Goal: Transaction & Acquisition: Book appointment/travel/reservation

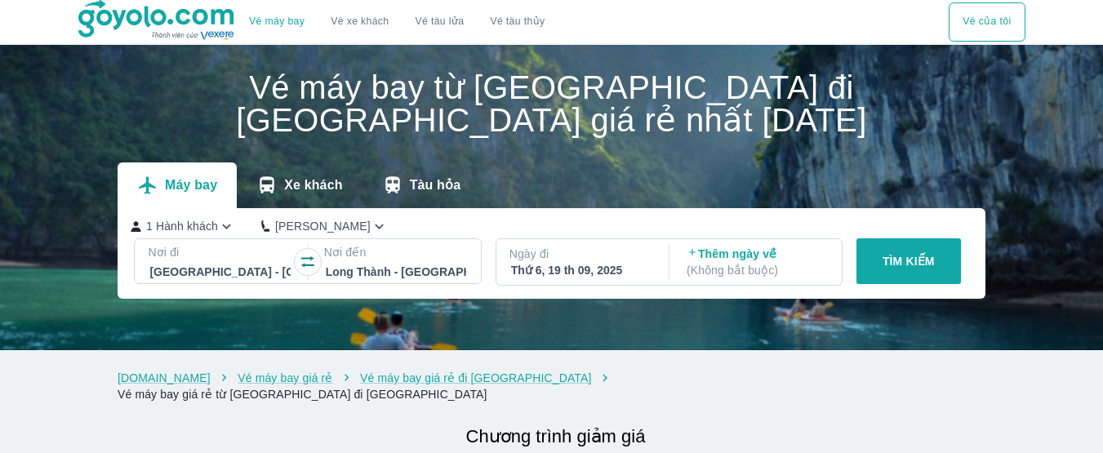
scroll to position [245, 0]
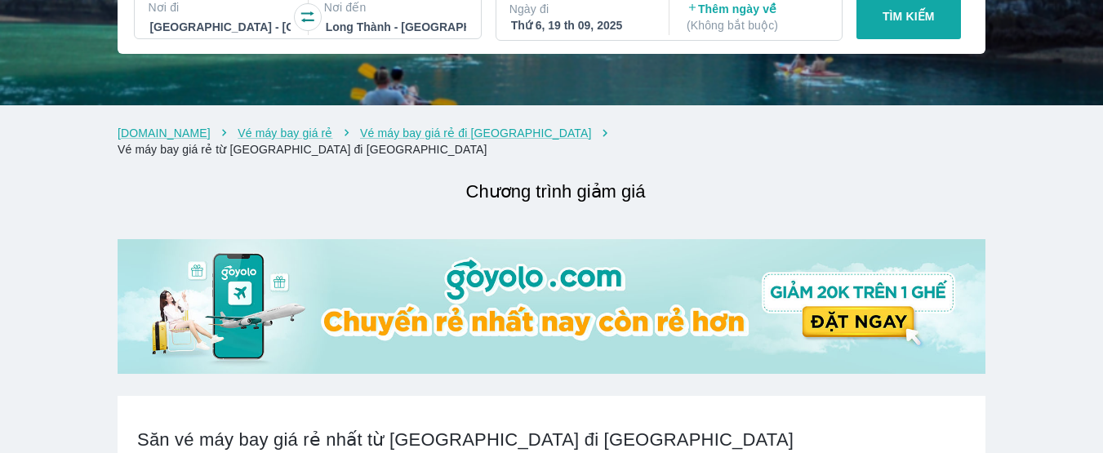
click at [584, 27] on div "Thứ 6, 19 th 09, 2025" at bounding box center [581, 25] width 140 height 16
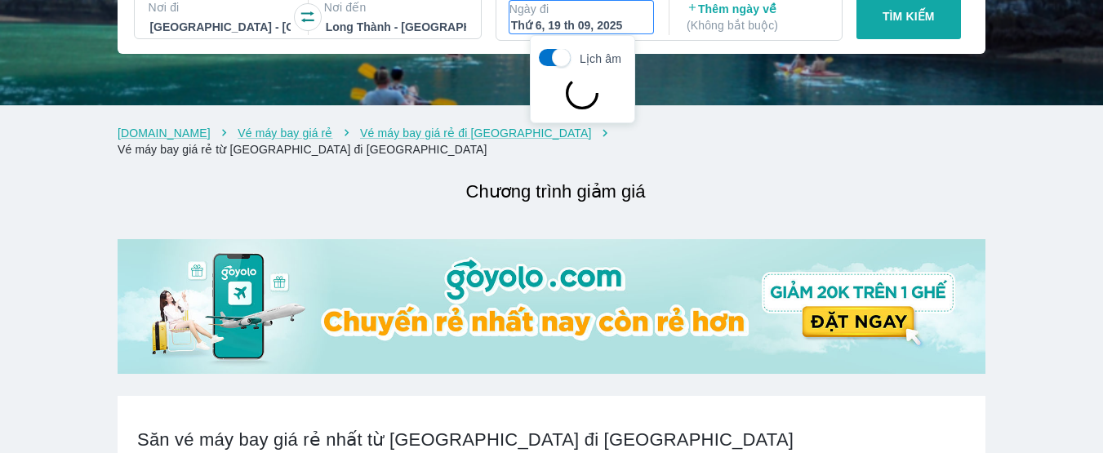
scroll to position [94, 0]
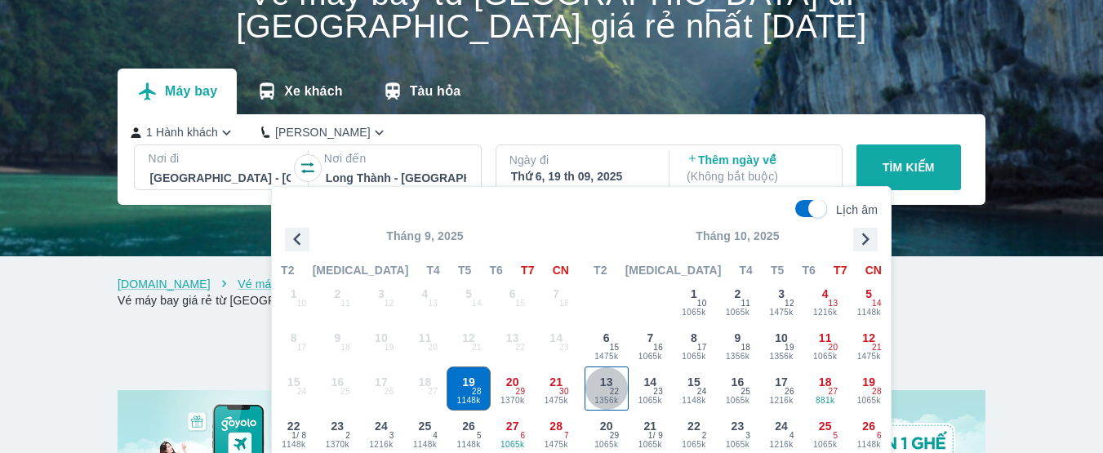
click at [607, 388] on div "13 1356k 22" at bounding box center [606, 388] width 42 height 42
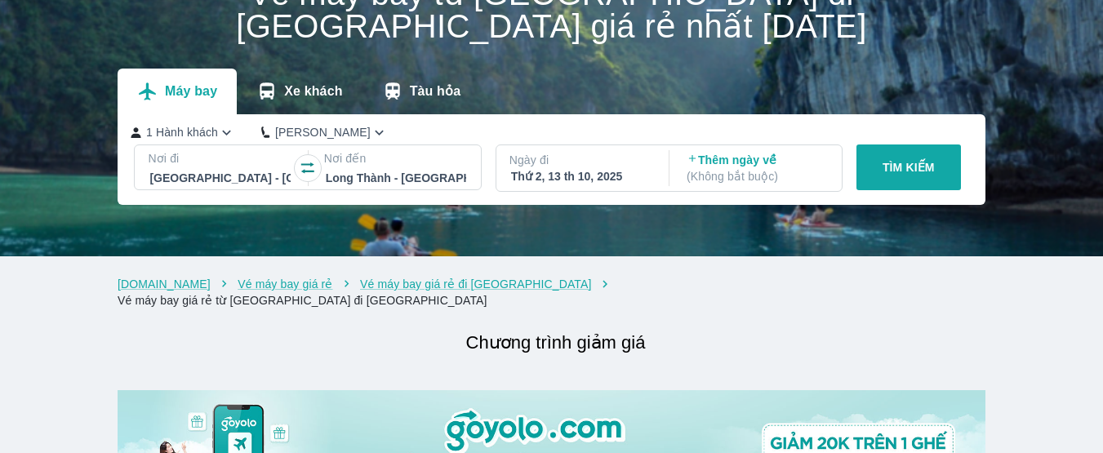
click at [877, 174] on button "TÌM KIẾM" at bounding box center [908, 168] width 105 height 46
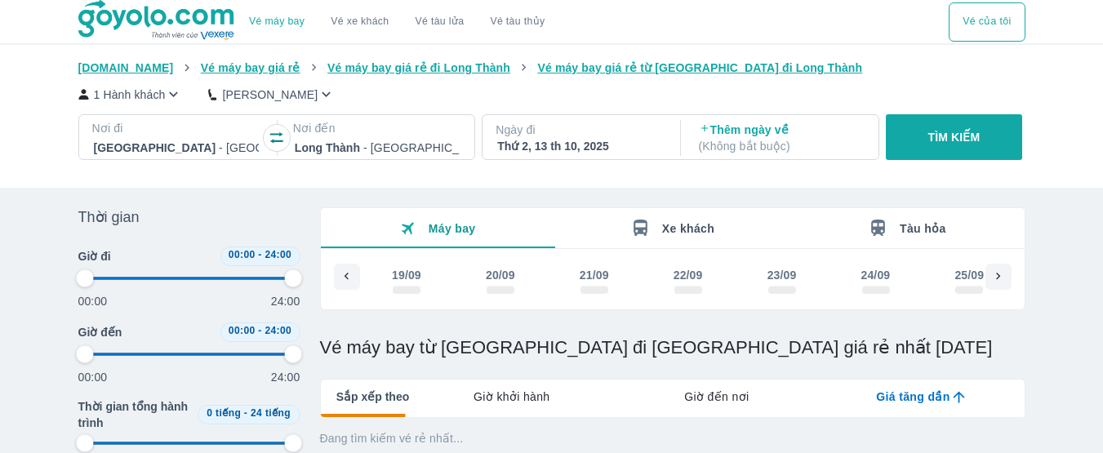
scroll to position [0, 1864]
type input "97.9166666666667"
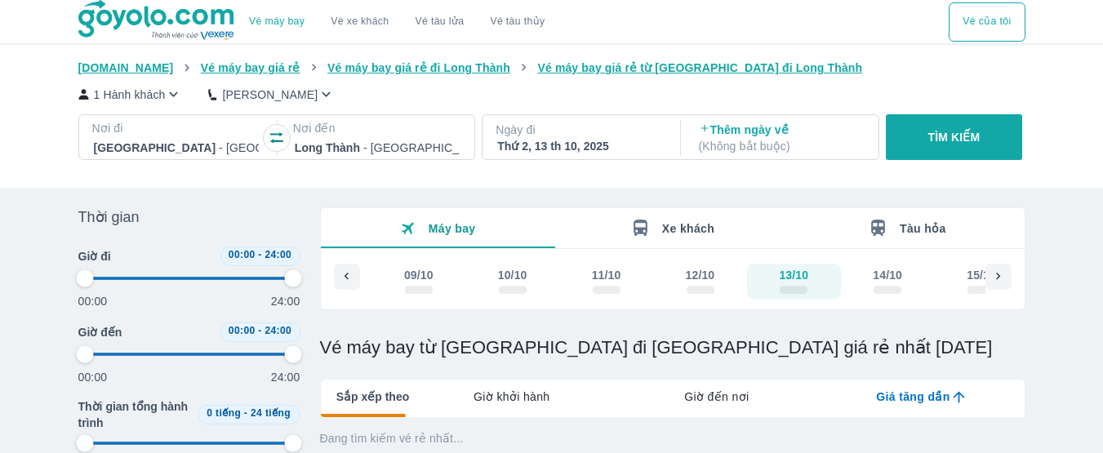
type input "97.9166666666667"
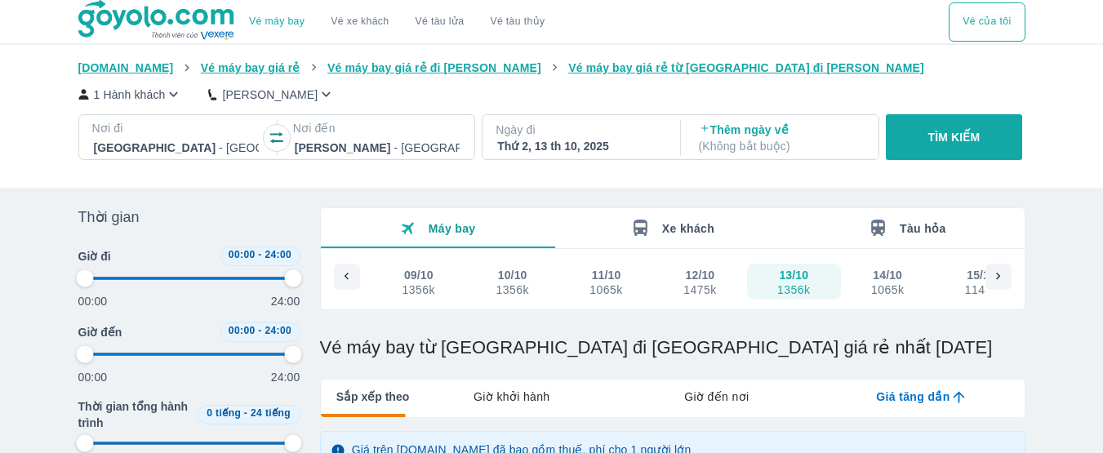
type input "97.9166666666667"
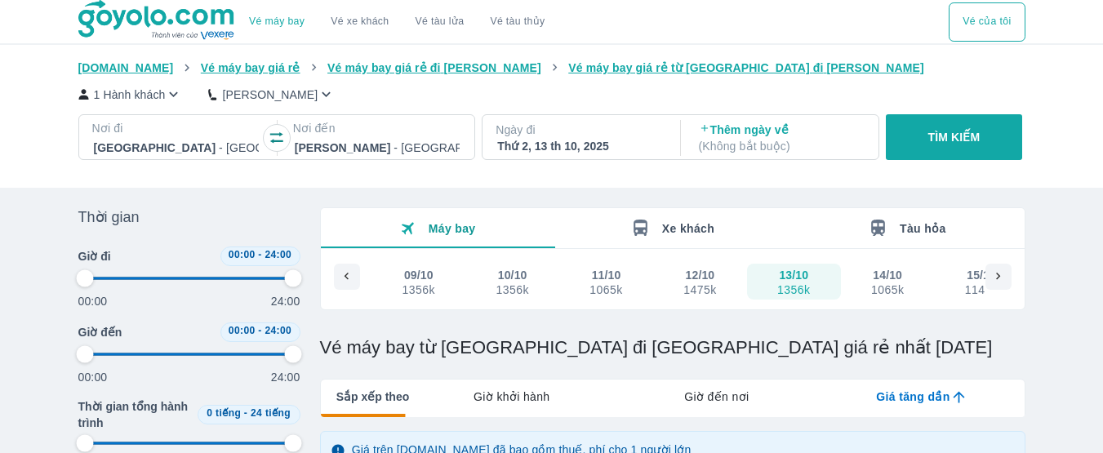
type input "97.9166666666667"
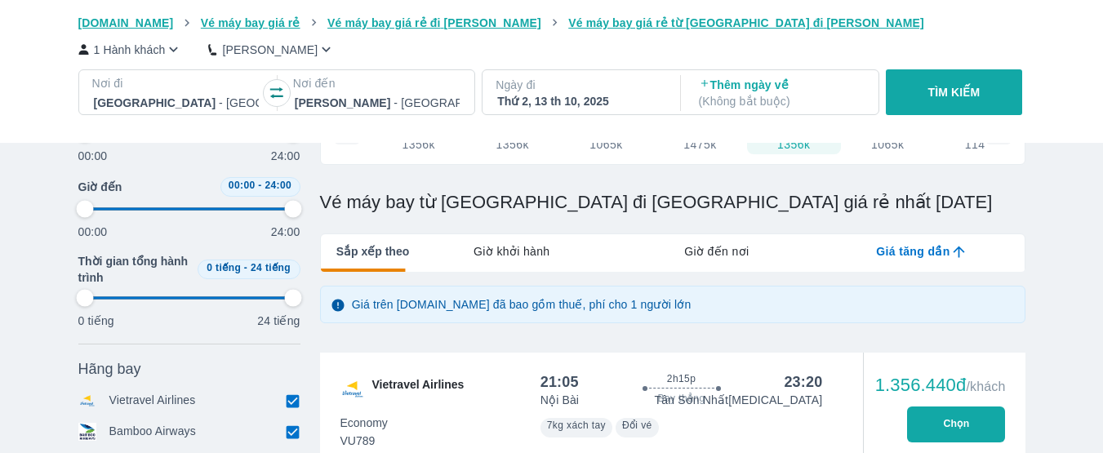
scroll to position [163, 0]
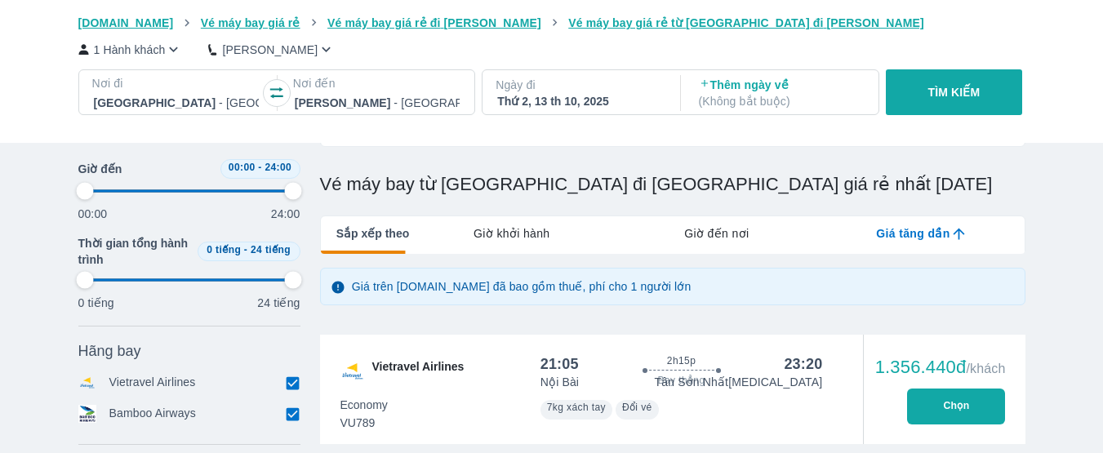
type input "97.9166666666667"
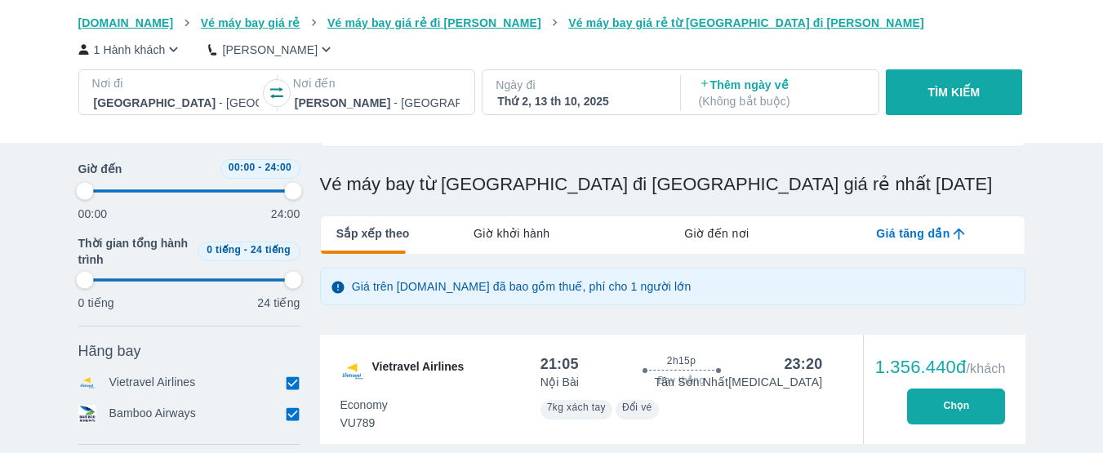
type input "97.9166666666667"
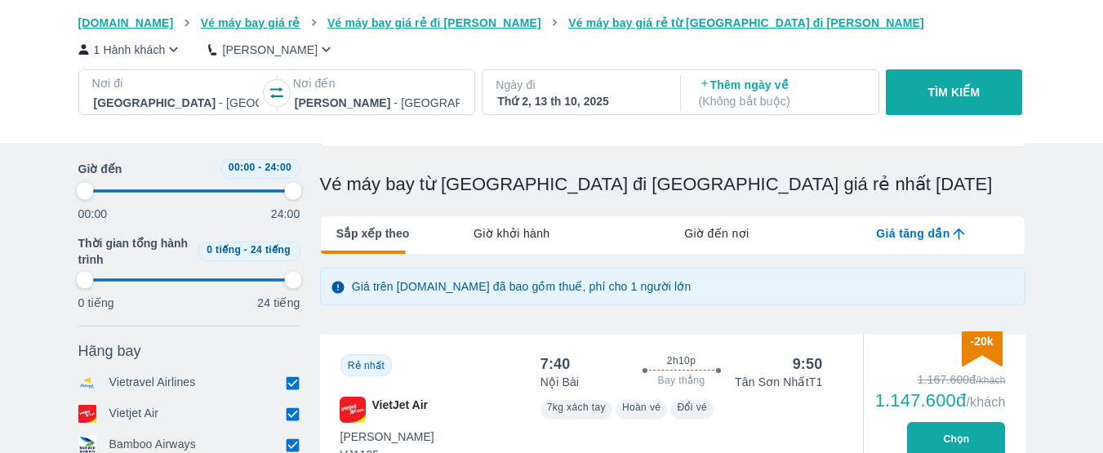
type input "97.9166666666667"
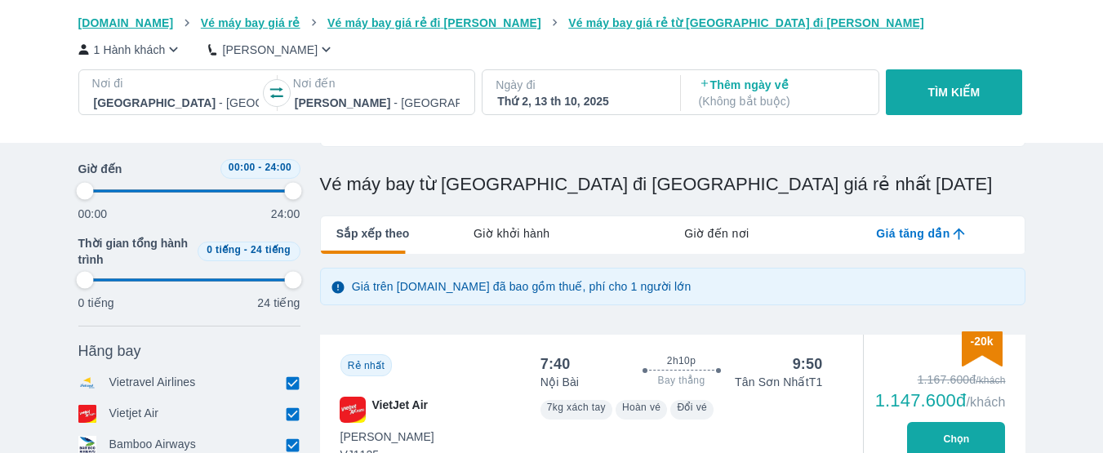
type input "97.9166666666667"
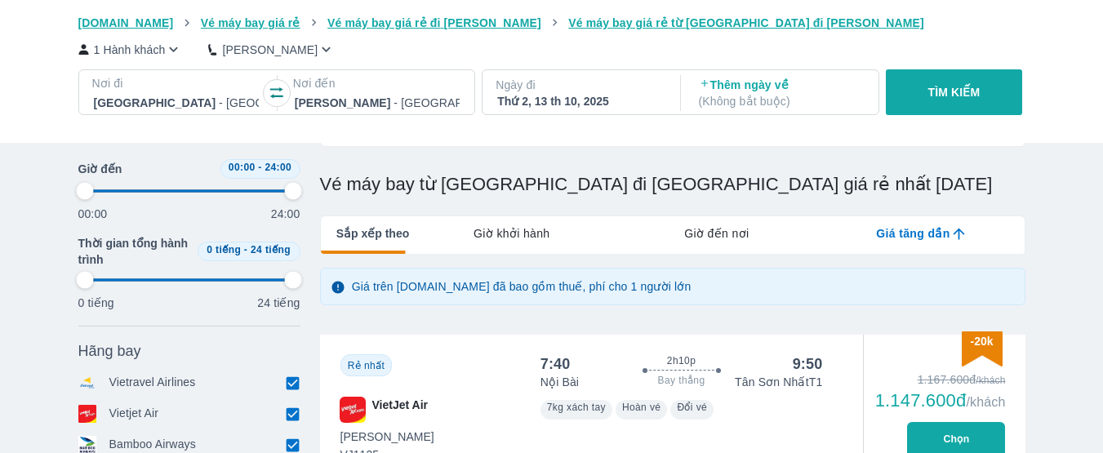
type input "97.9166666666667"
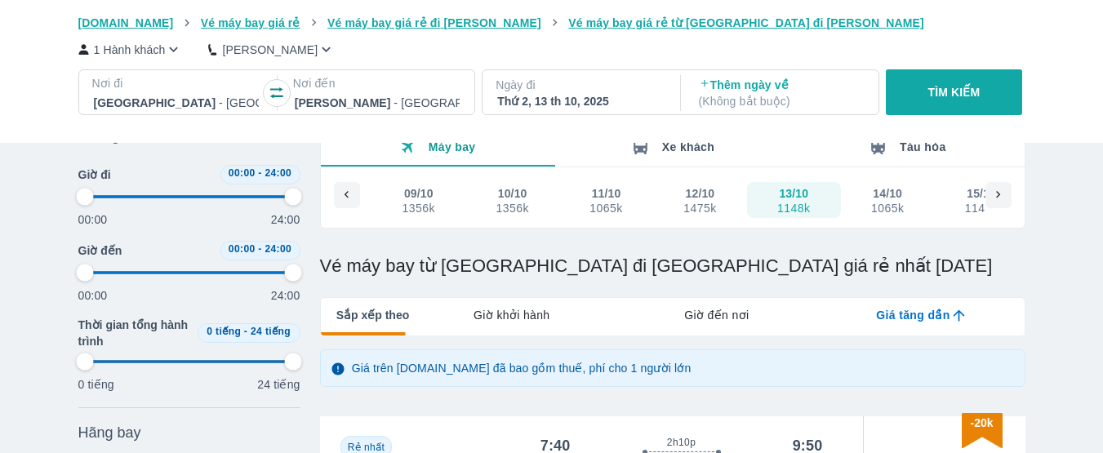
type input "97.9166666666667"
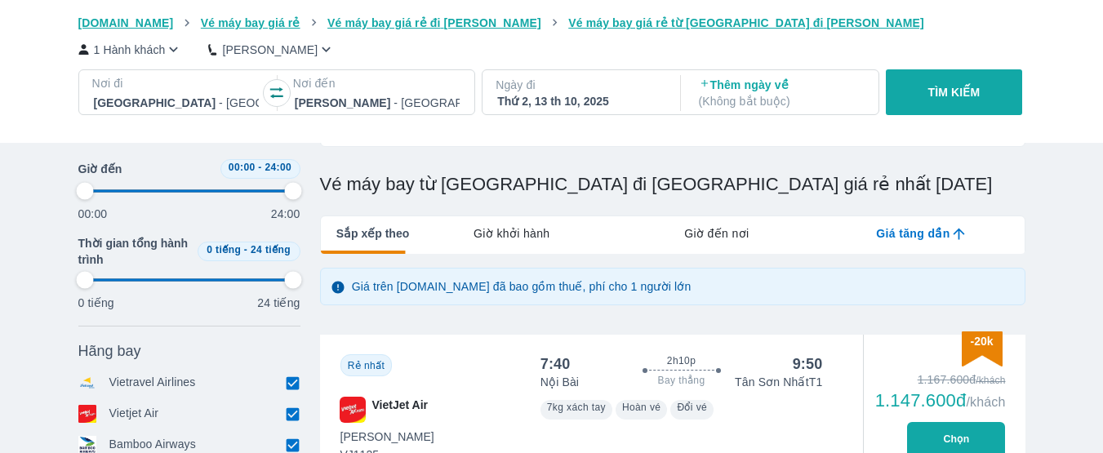
scroll to position [82, 0]
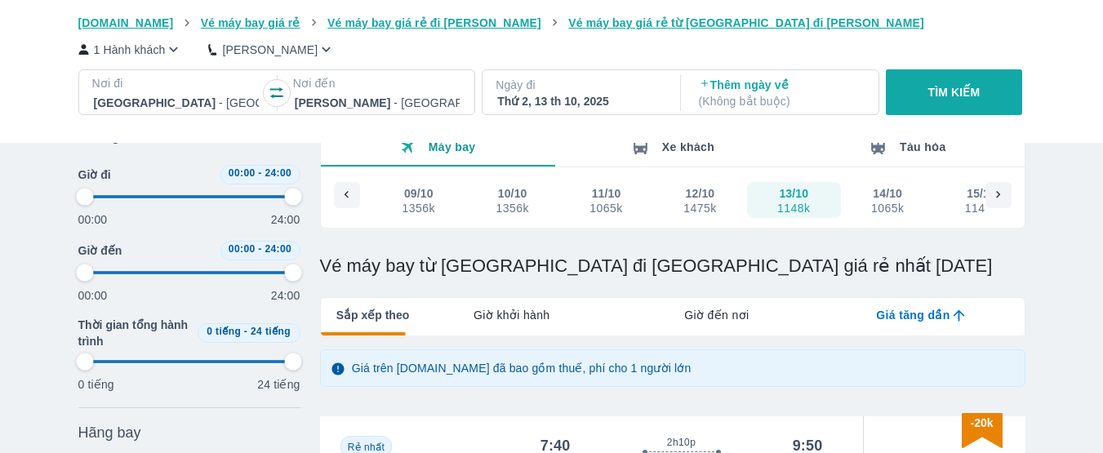
type input "97.9166666666667"
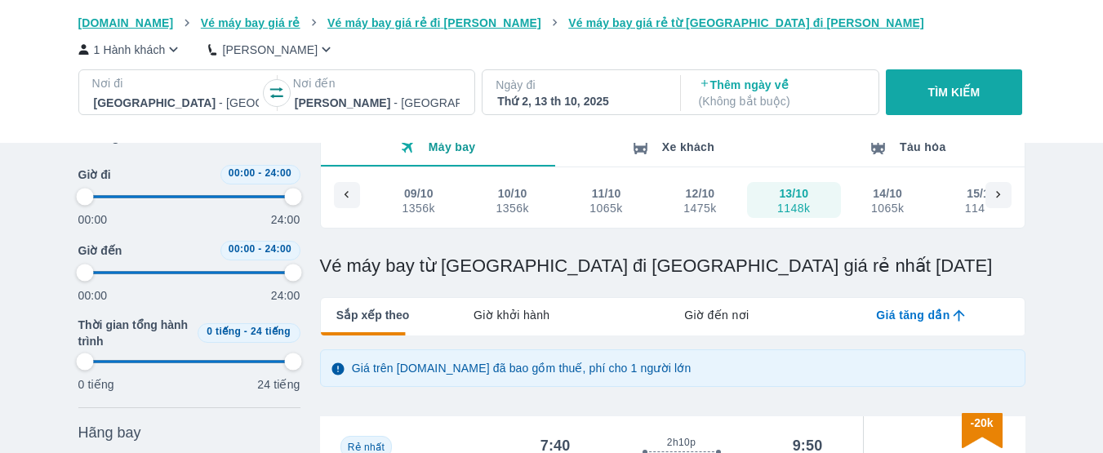
type input "97.9166666666667"
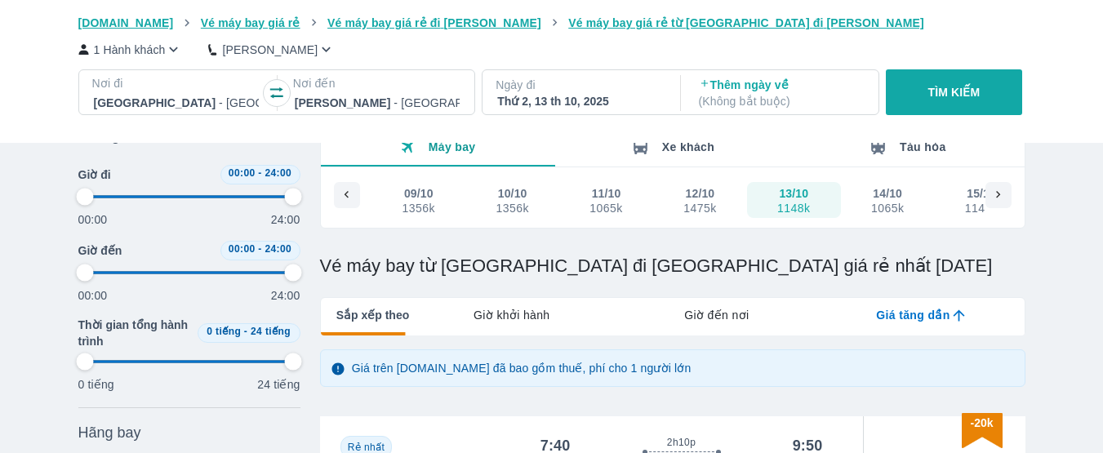
type input "97.9166666666667"
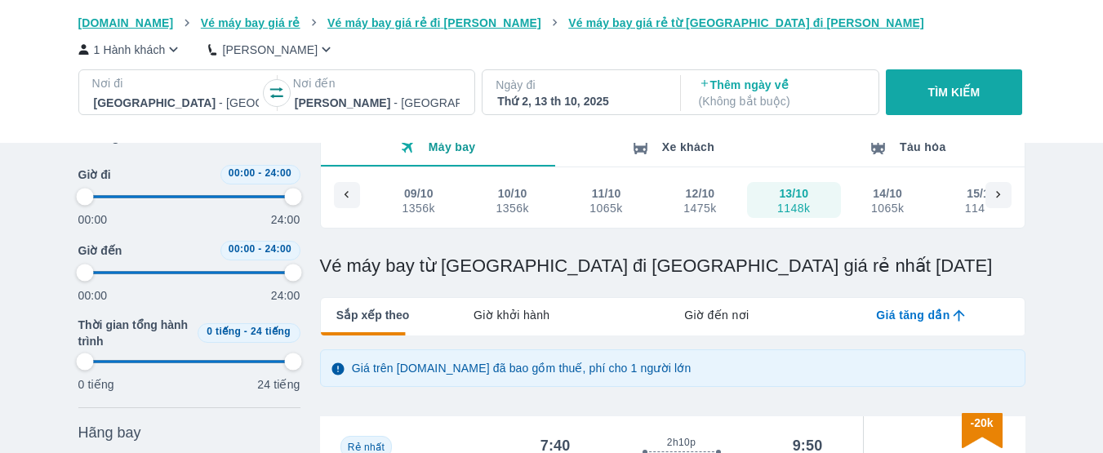
type input "97.9166666666667"
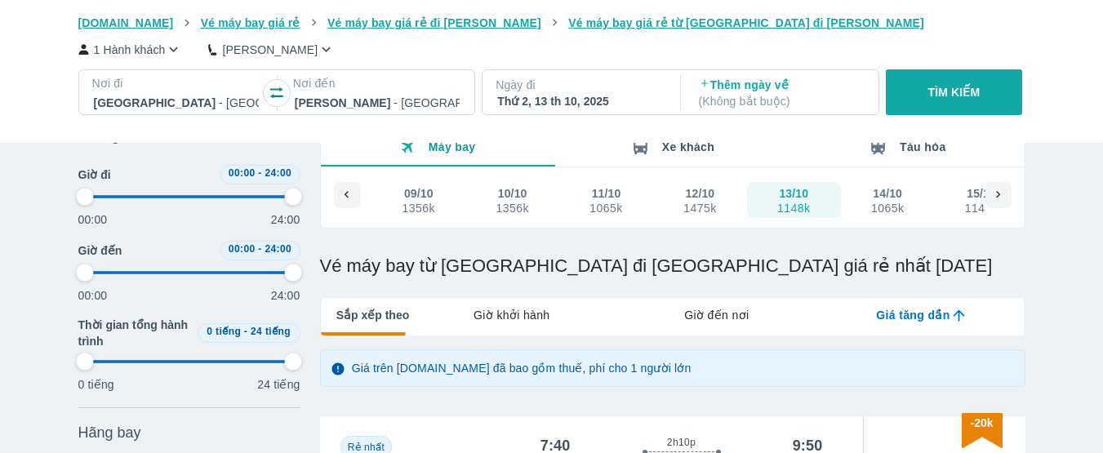
type input "97.9166666666667"
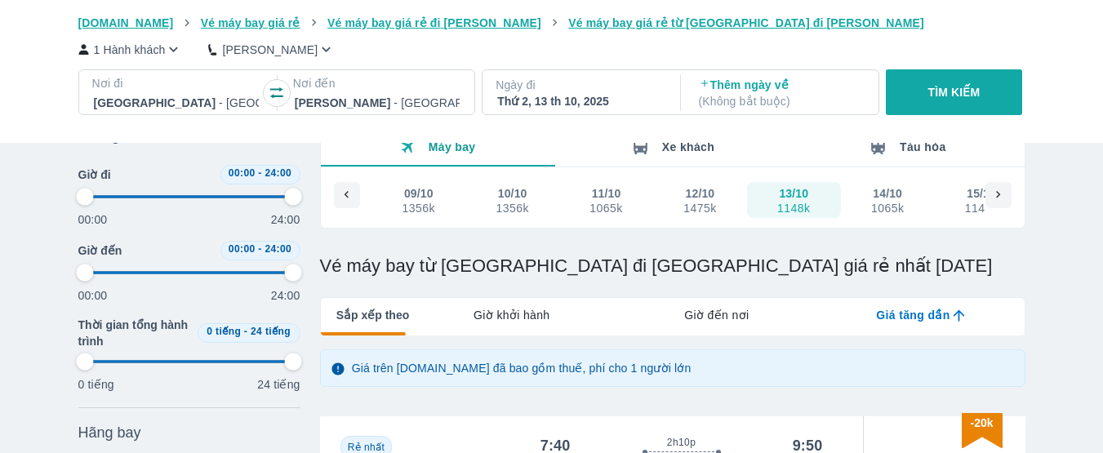
type input "97.9166666666667"
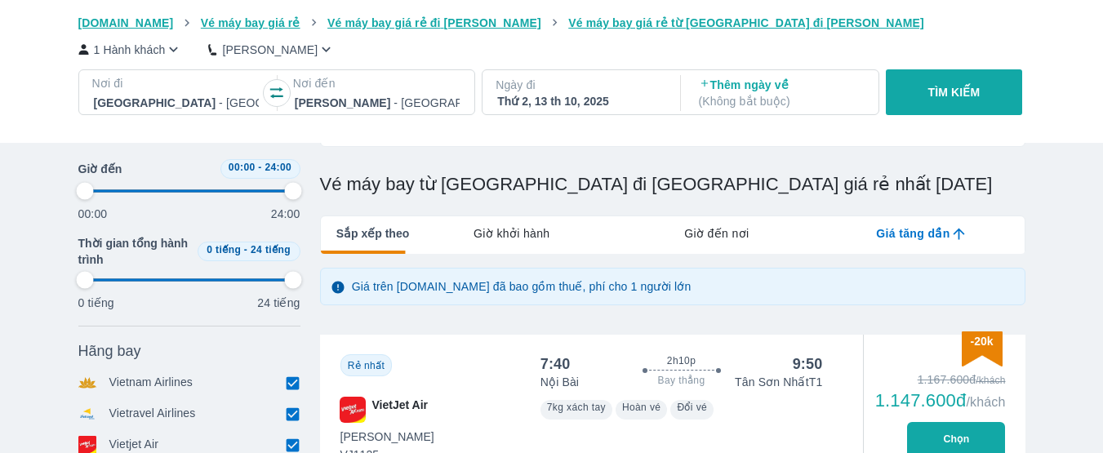
type input "97.9166666666667"
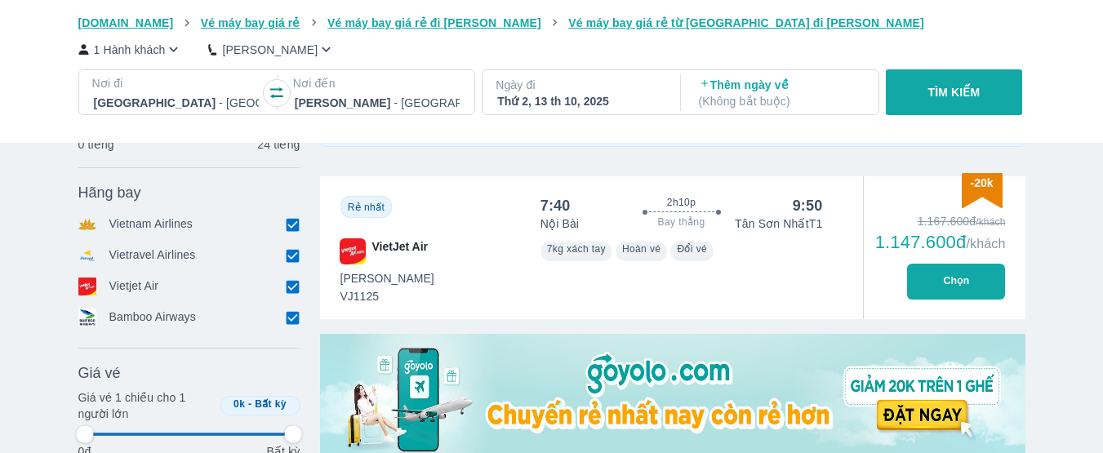
type input "97.9166666666667"
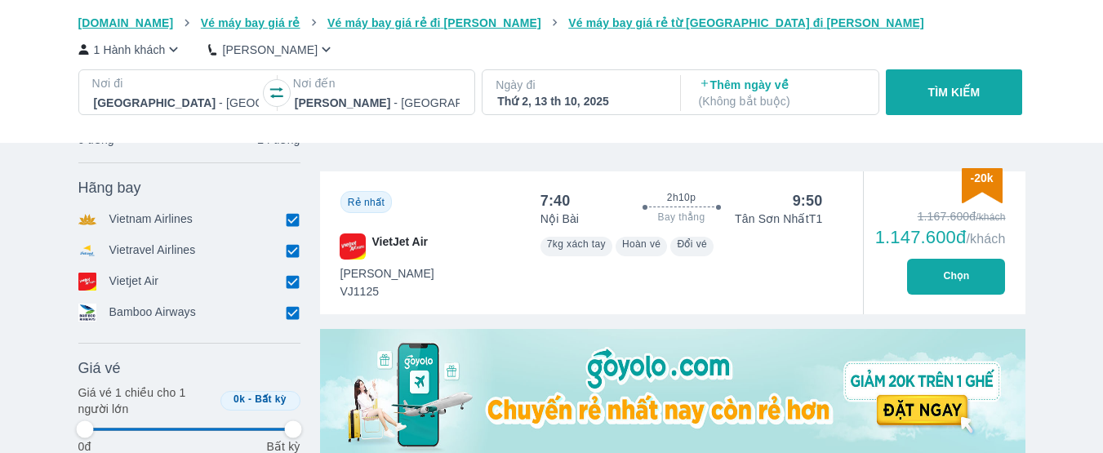
type input "97.9166666666667"
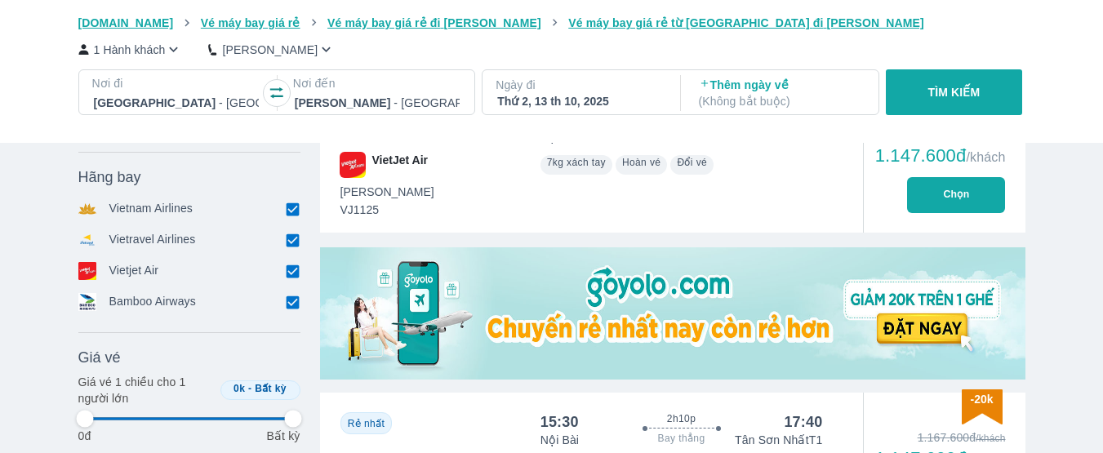
type input "97.9166666666667"
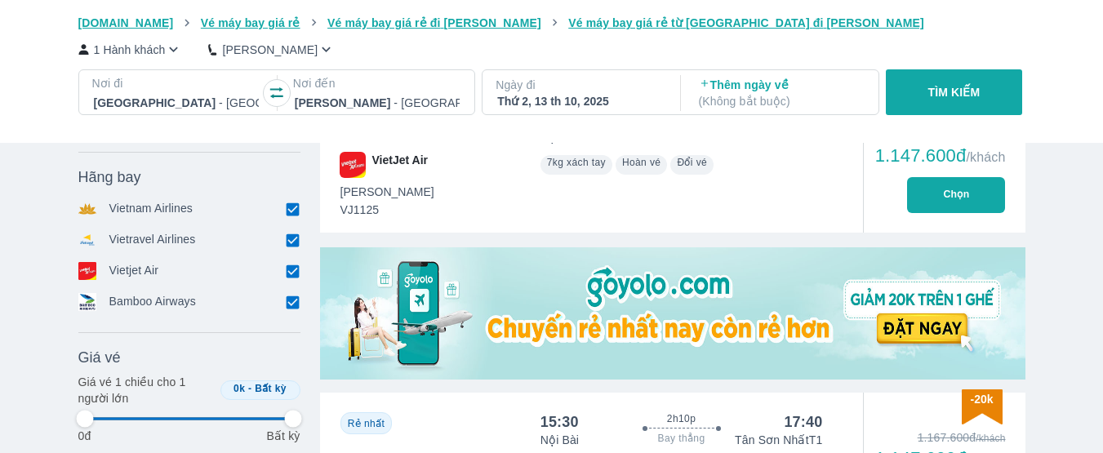
type input "97.9166666666667"
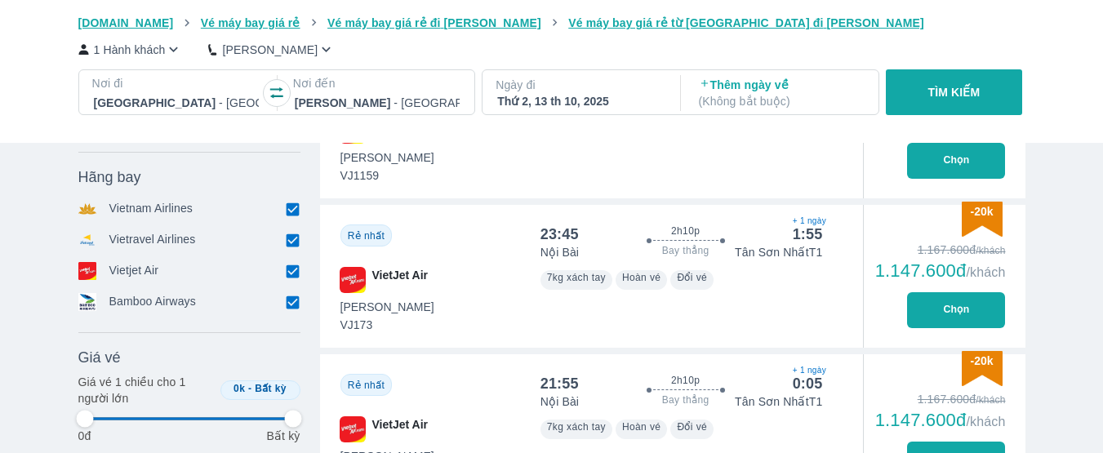
scroll to position [898, 0]
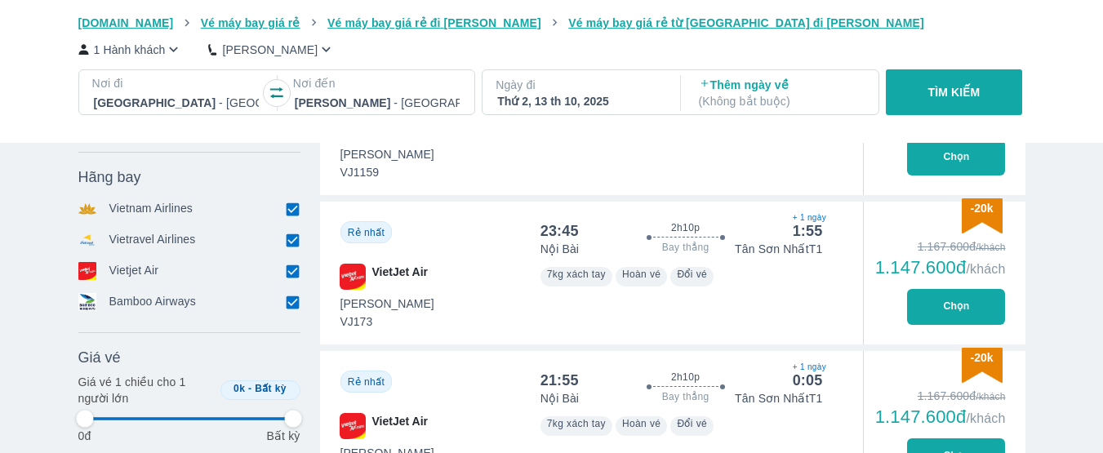
type input "97.9166666666667"
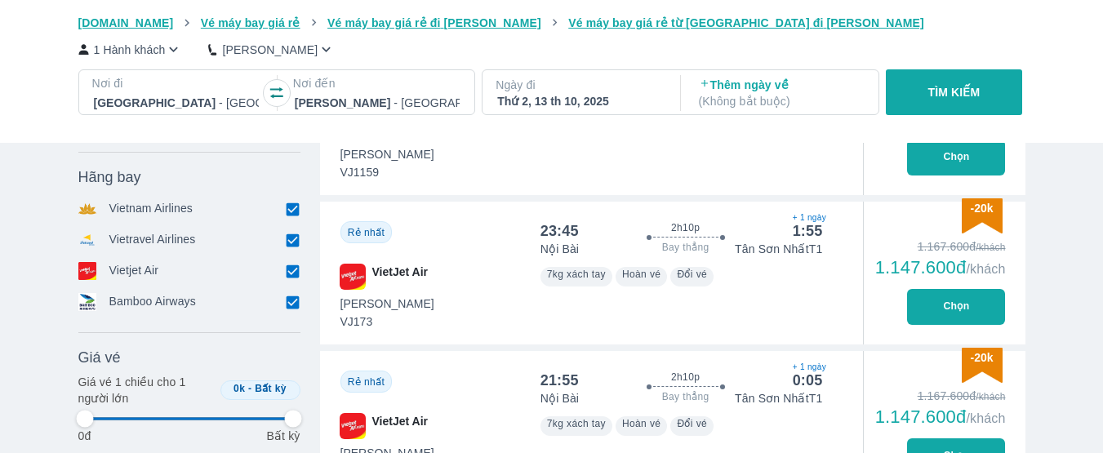
type input "97.9166666666667"
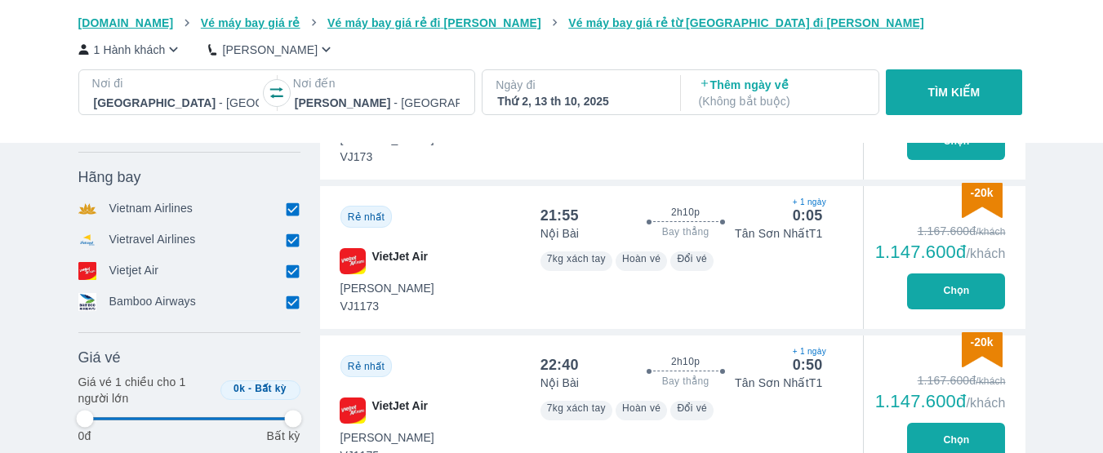
type input "97.9166666666667"
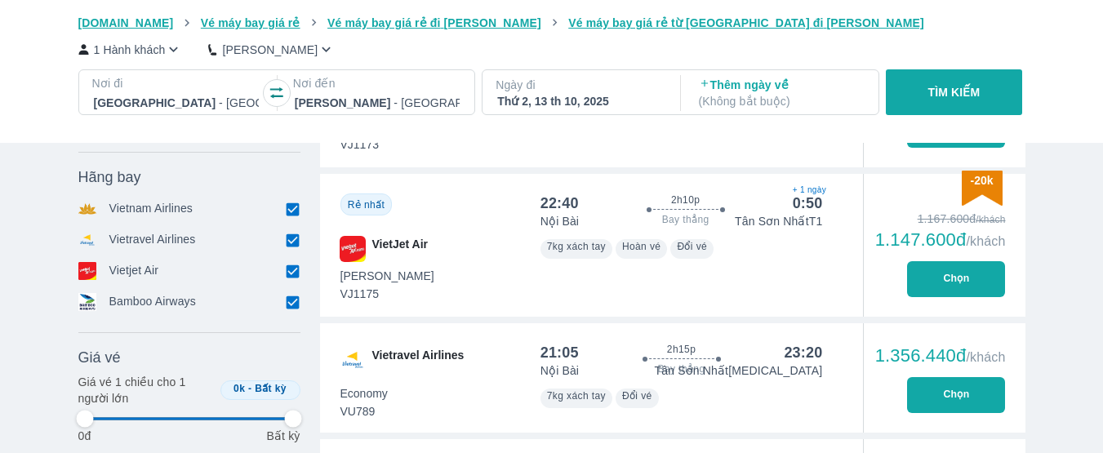
type input "97.9166666666667"
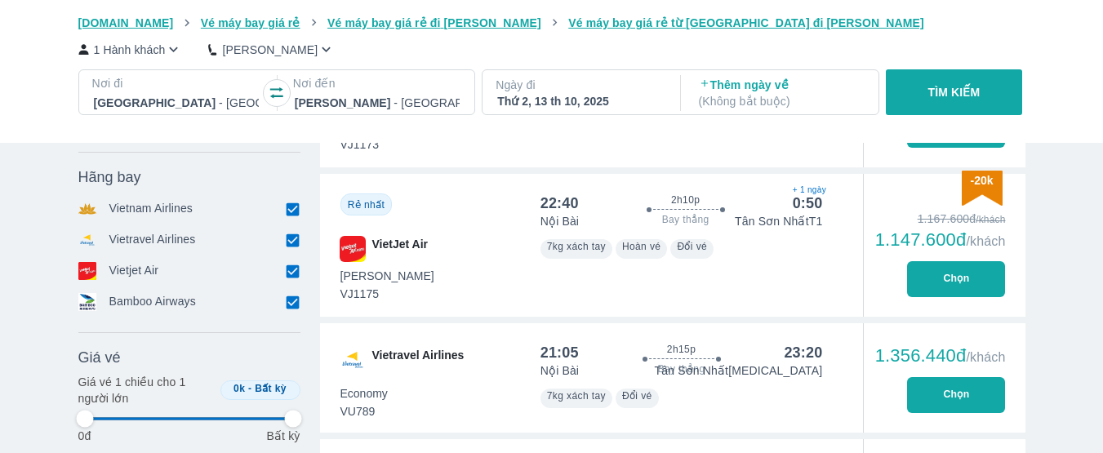
type input "97.9166666666667"
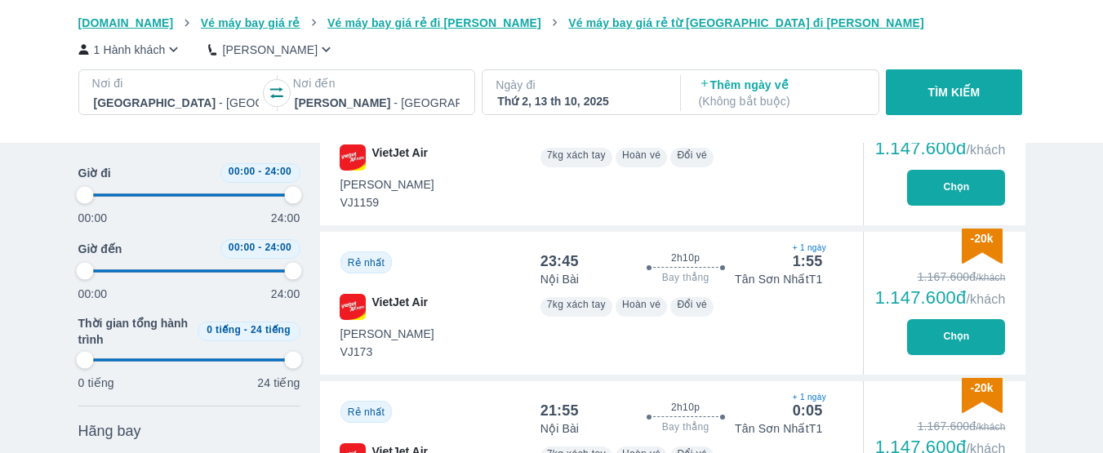
scroll to position [735, 0]
